Goal: Complete application form

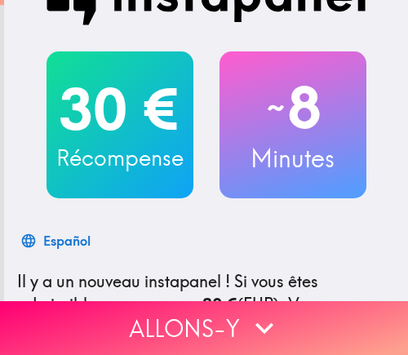
scroll to position [245, 0]
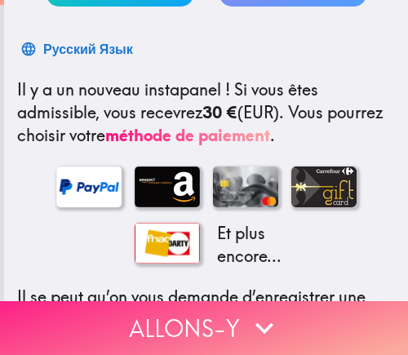
click at [272, 325] on icon "button" at bounding box center [264, 328] width 36 height 36
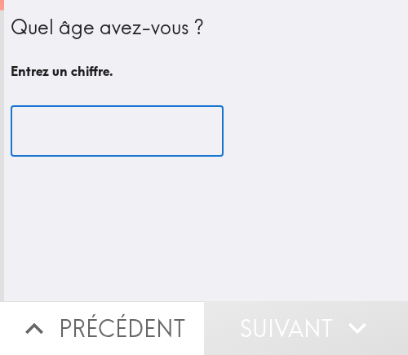
click at [71, 131] on input "number" at bounding box center [117, 131] width 213 height 51
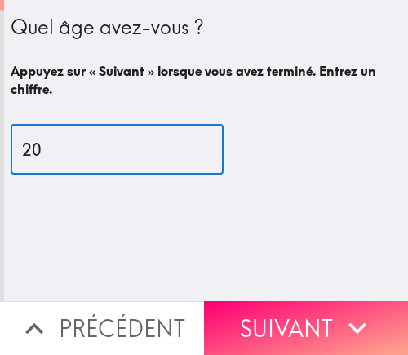
drag, startPoint x: 45, startPoint y: 151, endPoint x: -24, endPoint y: 144, distance: 68.9
click at [0, 0] on html "Quel âge avez-vous ? Appuyez sur « Suivant » lorsque vous avez terminé. Entrez …" at bounding box center [204, 0] width 408 height 0
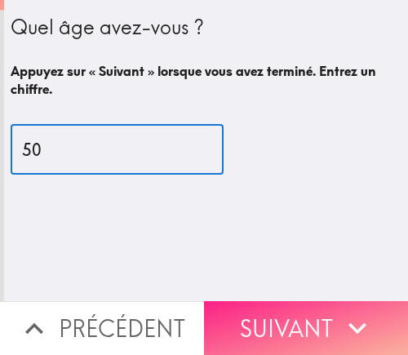
type input "50"
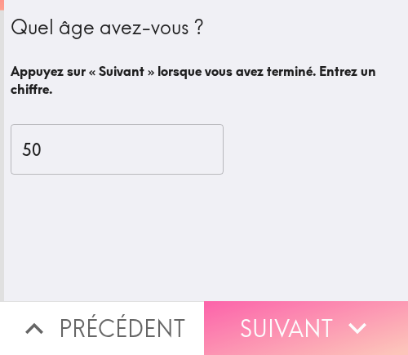
click at [317, 315] on button "Suivant" at bounding box center [306, 328] width 204 height 54
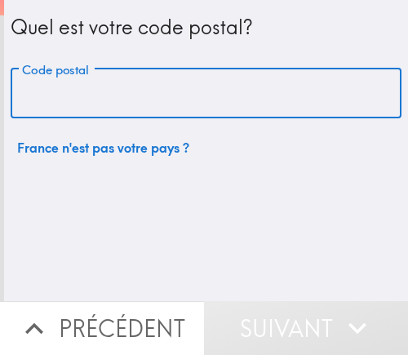
click at [171, 96] on input "Code postal" at bounding box center [206, 94] width 391 height 51
paste input "75000"
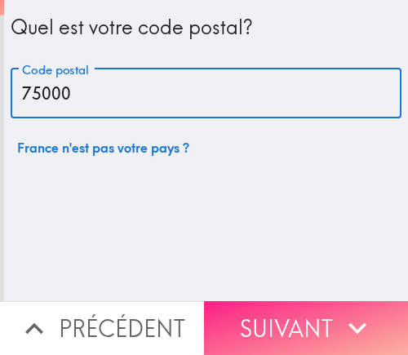
type input "75000"
click at [264, 321] on button "Suivant" at bounding box center [306, 328] width 204 height 54
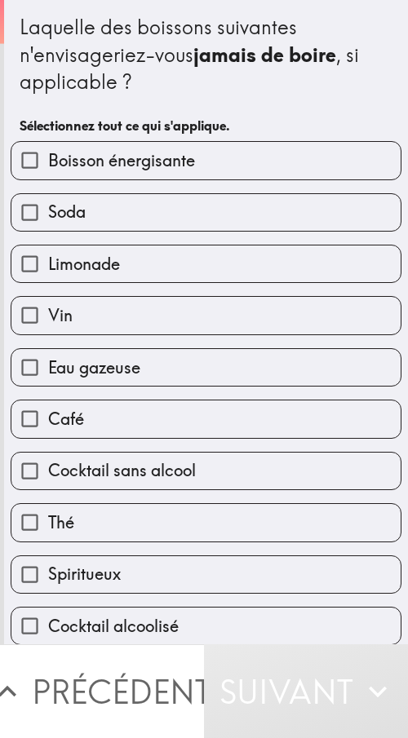
drag, startPoint x: 276, startPoint y: 34, endPoint x: 196, endPoint y: 104, distance: 105.8
click at [202, 91] on div "Laquelle des boissons suivantes n'envisageriez-vous jamais [PERSON_NAME] , si a…" at bounding box center [206, 55] width 373 height 82
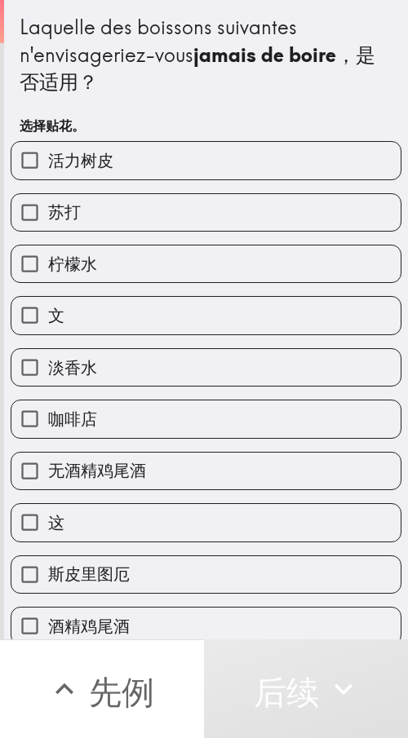
click at [144, 95] on div "Laquelle des boissons suivantes n'envisageriez-vous jamais [PERSON_NAME] ，是否适用？" at bounding box center [206, 55] width 373 height 82
drag, startPoint x: 231, startPoint y: 94, endPoint x: 179, endPoint y: 104, distance: 53.3
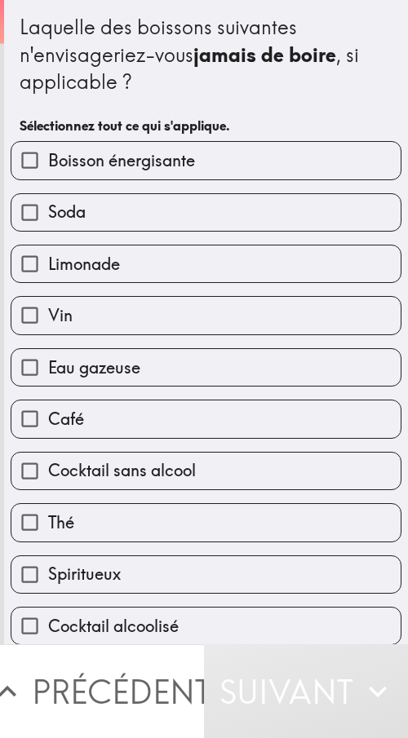
drag, startPoint x: 134, startPoint y: 90, endPoint x: 30, endPoint y: 64, distance: 106.9
click at [30, 64] on div "Laquelle des boissons suivantes n'envisageriez-vous jamais [PERSON_NAME] , si a…" at bounding box center [206, 55] width 373 height 82
drag, startPoint x: 125, startPoint y: 76, endPoint x: 8, endPoint y: 18, distance: 130.3
click at [36, 33] on div "Laquelle des boissons suivantes n'envisageriez-vous jamais [PERSON_NAME] , si a…" at bounding box center [206, 55] width 373 height 82
drag, startPoint x: 8, startPoint y: 16, endPoint x: 407, endPoint y: 133, distance: 415.7
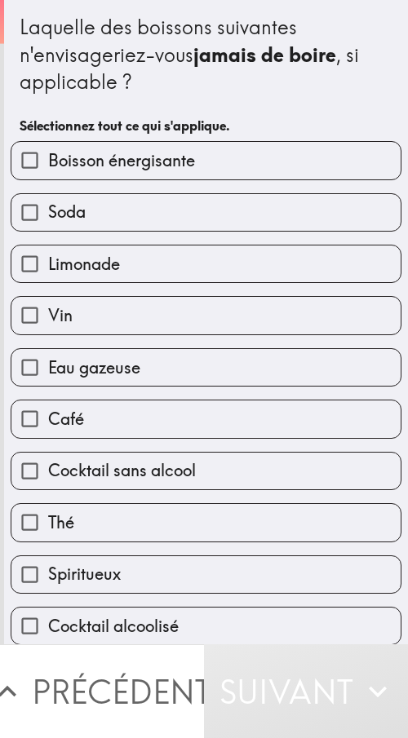
click at [202, 86] on div "Laquelle des boissons suivantes n'envisageriez-vous jamais [PERSON_NAME] , si a…" at bounding box center [206, 426] width 404 height 853
click at [206, 89] on div "Laquelle des boissons suivantes n'envisageriez-vous jamais [PERSON_NAME] , si a…" at bounding box center [206, 55] width 373 height 82
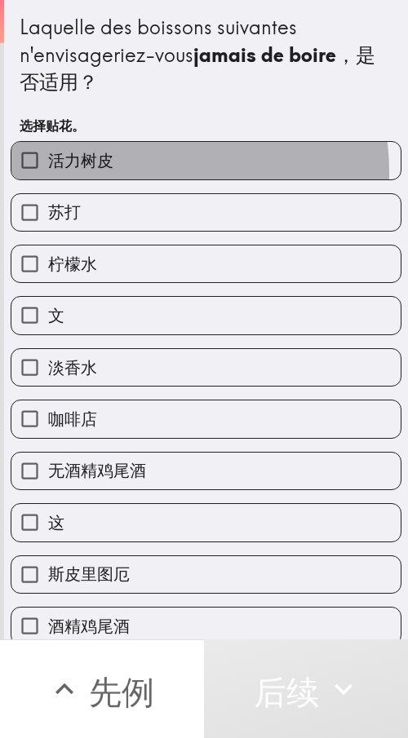
click at [137, 172] on label "活力树皮" at bounding box center [205, 160] width 389 height 37
click at [48, 172] on input "活力树皮" at bounding box center [29, 160] width 37 height 37
checkbox input "true"
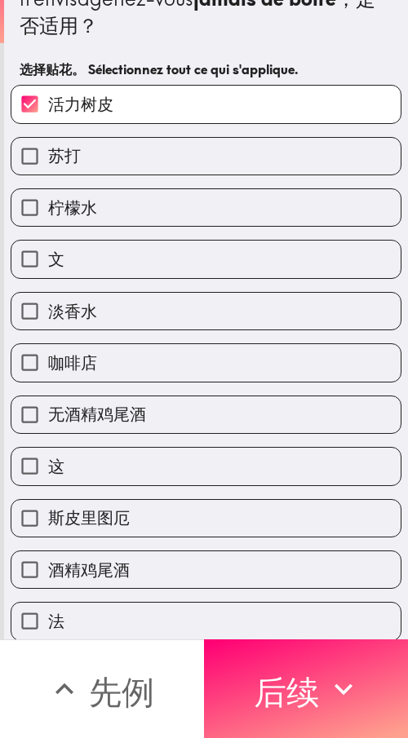
scroll to position [227, 0]
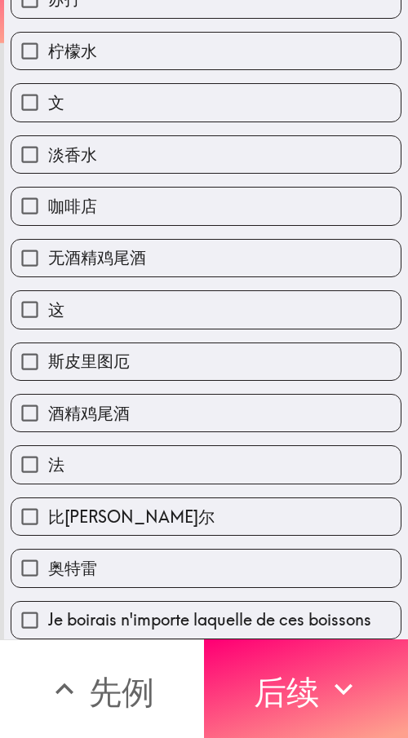
click at [237, 354] on button "后续" at bounding box center [306, 689] width 204 height 99
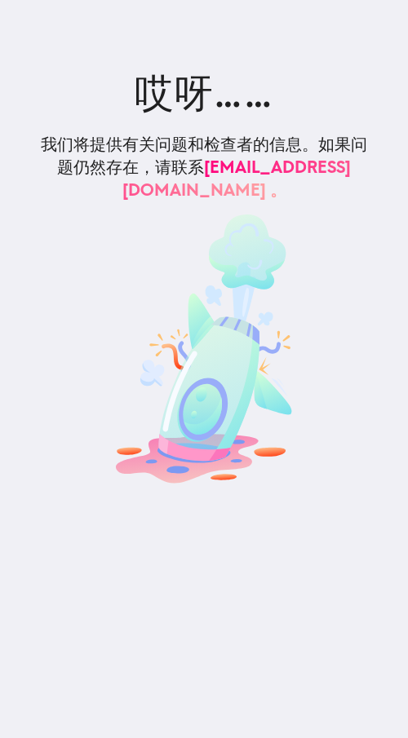
click at [312, 69] on h2 "哎呀……" at bounding box center [203, 92] width 341 height 55
